Goal: Navigation & Orientation: Understand site structure

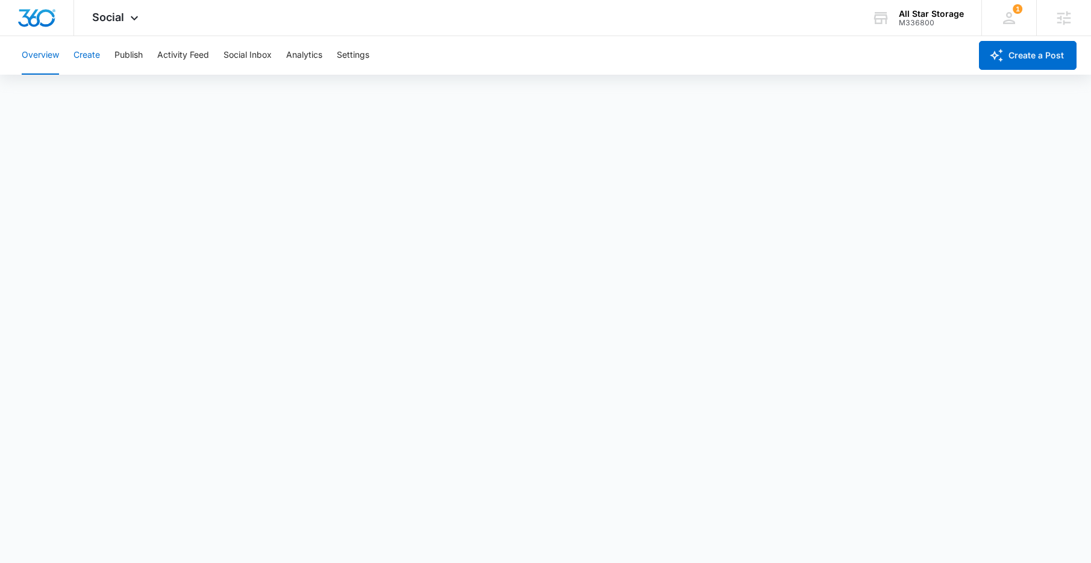
drag, startPoint x: 78, startPoint y: 55, endPoint x: 85, endPoint y: 57, distance: 7.3
click at [85, 57] on button "Create" at bounding box center [86, 55] width 27 height 39
click at [263, 58] on button "Social Inbox" at bounding box center [247, 55] width 48 height 39
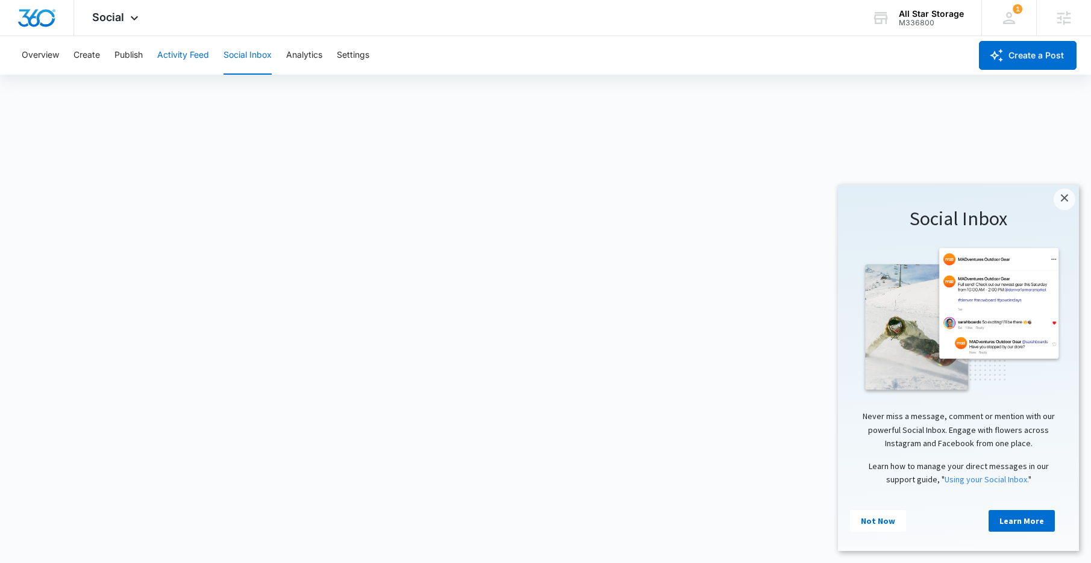
click at [183, 54] on button "Activity Feed" at bounding box center [183, 55] width 52 height 39
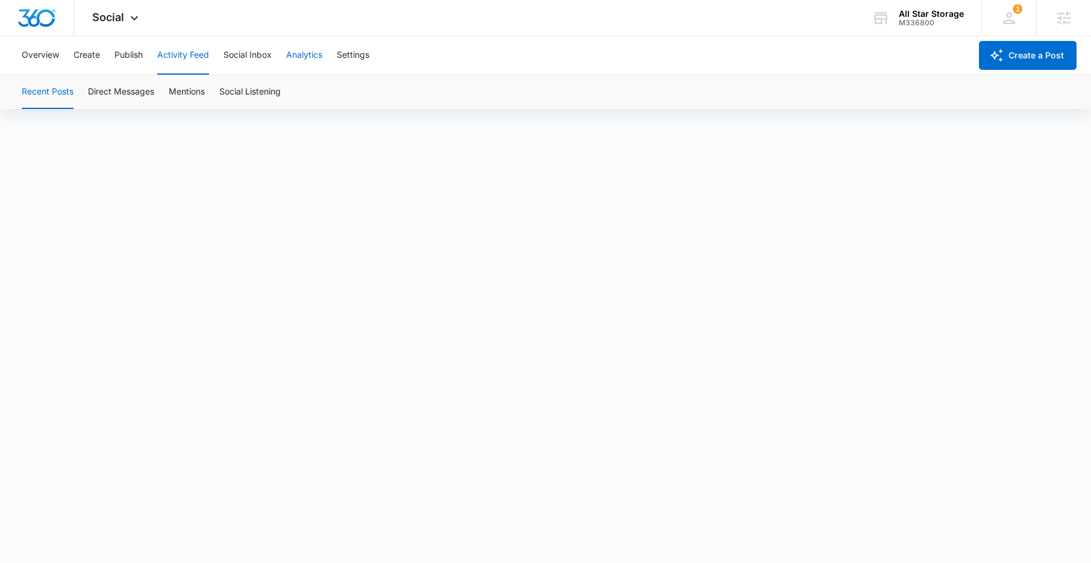
click at [306, 49] on button "Analytics" at bounding box center [304, 55] width 36 height 39
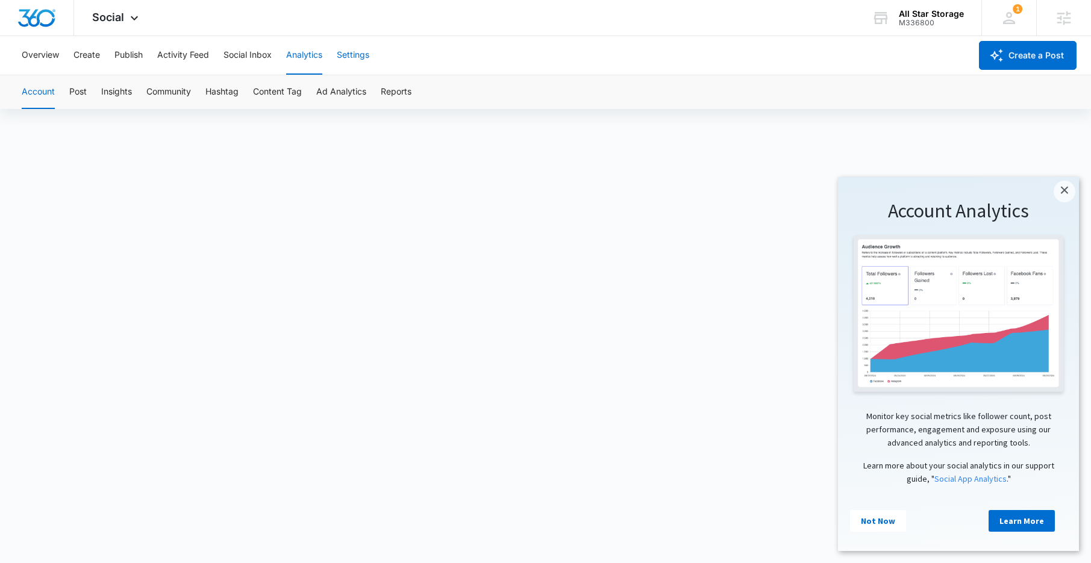
click at [355, 57] on button "Settings" at bounding box center [353, 55] width 33 height 39
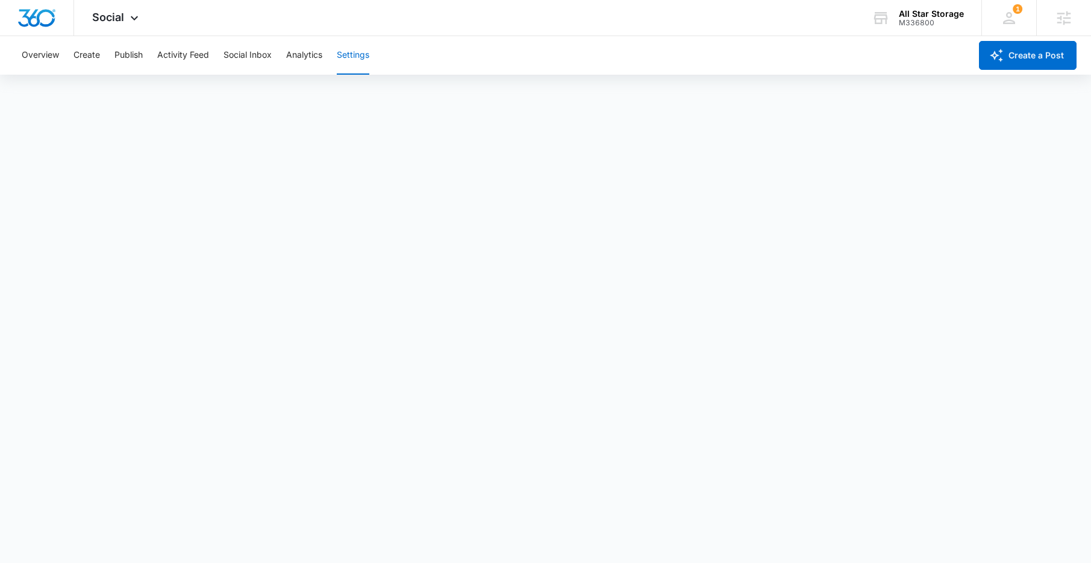
click at [276, 52] on div "Overview Create Publish Activity Feed Social Inbox Analytics Settings" at bounding box center [492, 55] width 956 height 39
click at [311, 53] on button "Analytics" at bounding box center [304, 55] width 36 height 39
click at [242, 53] on button "Social Inbox" at bounding box center [247, 55] width 48 height 39
click at [172, 61] on button "Activity Feed" at bounding box center [183, 55] width 52 height 39
click at [140, 58] on button "Publish" at bounding box center [128, 55] width 28 height 39
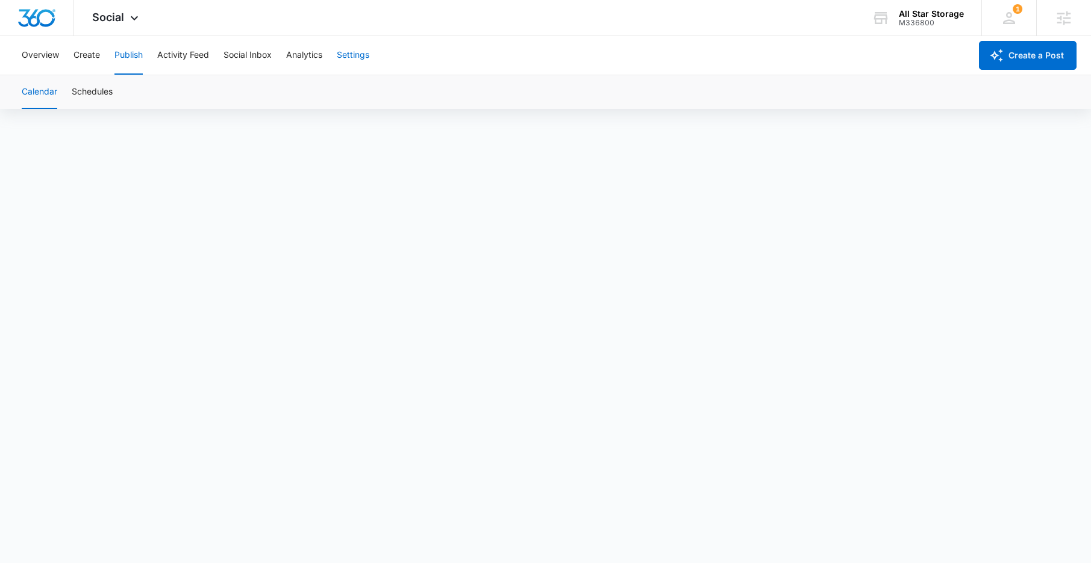
click at [364, 56] on button "Settings" at bounding box center [353, 55] width 33 height 39
click at [40, 57] on button "Overview" at bounding box center [40, 55] width 37 height 39
